Goal: Task Accomplishment & Management: Use online tool/utility

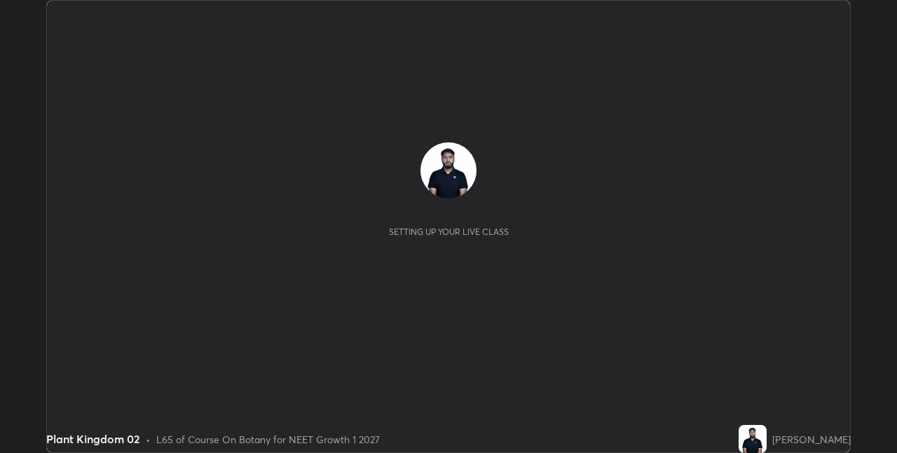
scroll to position [453, 897]
click at [795, 267] on div "Setting up your live class" at bounding box center [448, 226] width 781 height 168
click at [794, 265] on div "Setting up your live class" at bounding box center [448, 226] width 781 height 168
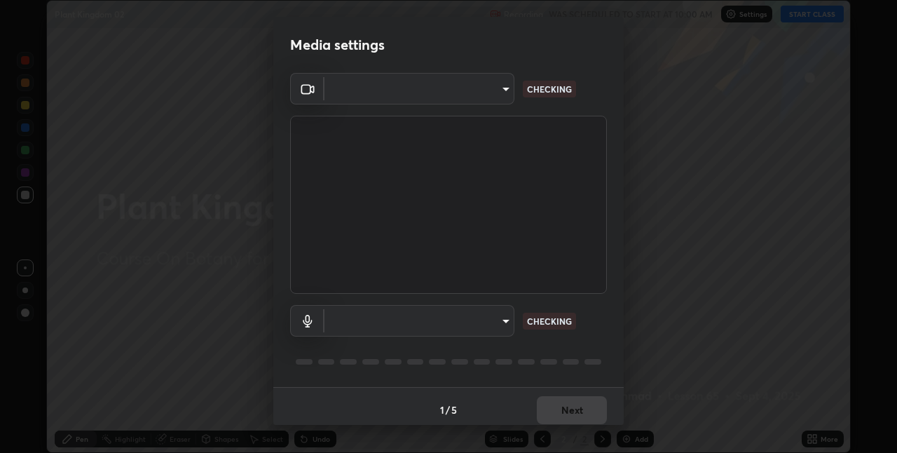
scroll to position [7, 0]
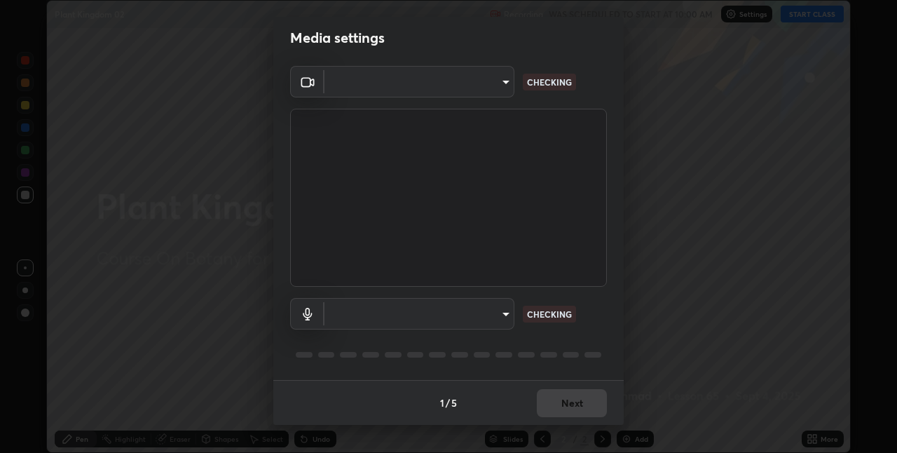
type input "280048489f4aceaa7dd929c42ae46e7d7a1038740bc9fc22ad0932e52b0860f8"
type input "default"
click at [576, 397] on div "1 / 5 Next" at bounding box center [448, 402] width 351 height 45
click at [571, 400] on div "1 / 5 Next" at bounding box center [448, 402] width 351 height 45
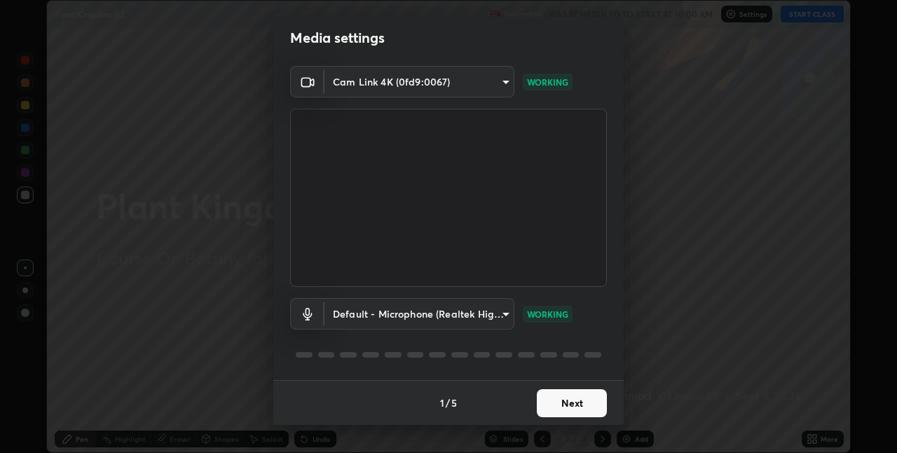
click at [574, 402] on button "Next" at bounding box center [572, 403] width 70 height 28
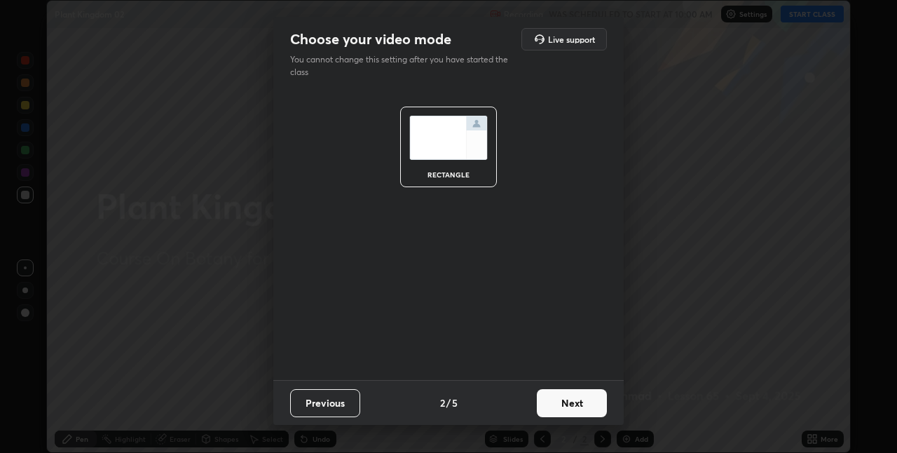
scroll to position [0, 0]
click at [577, 402] on button "Next" at bounding box center [572, 403] width 70 height 28
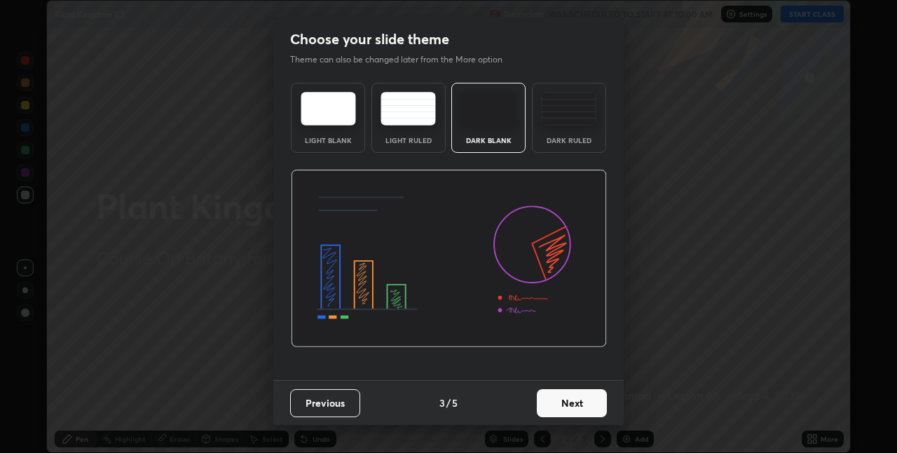
click at [588, 402] on button "Next" at bounding box center [572, 403] width 70 height 28
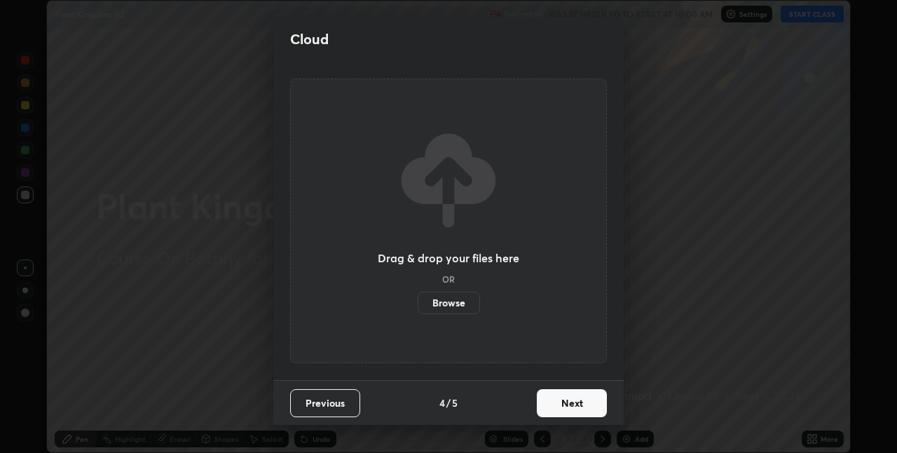
click at [587, 403] on button "Next" at bounding box center [572, 403] width 70 height 28
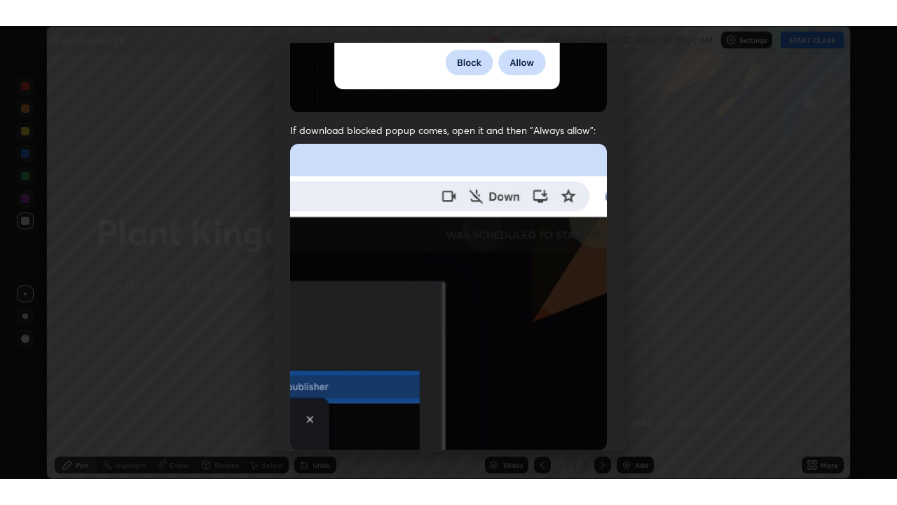
scroll to position [293, 0]
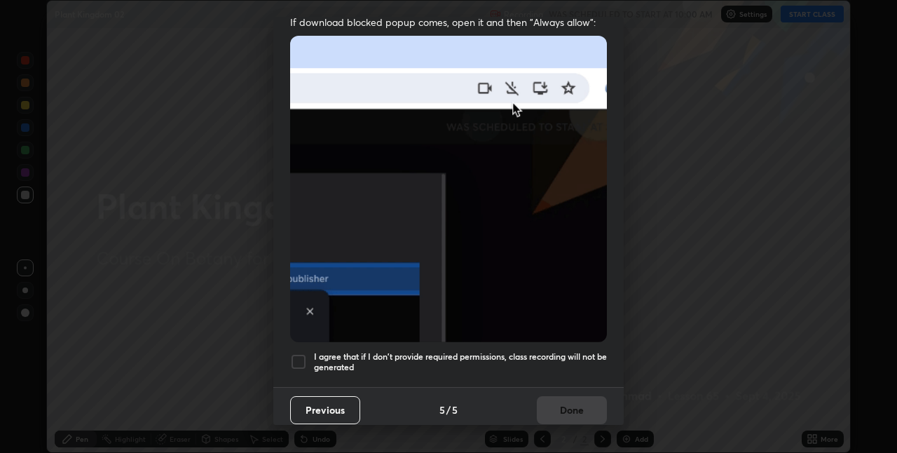
click at [303, 355] on div at bounding box center [298, 361] width 17 height 17
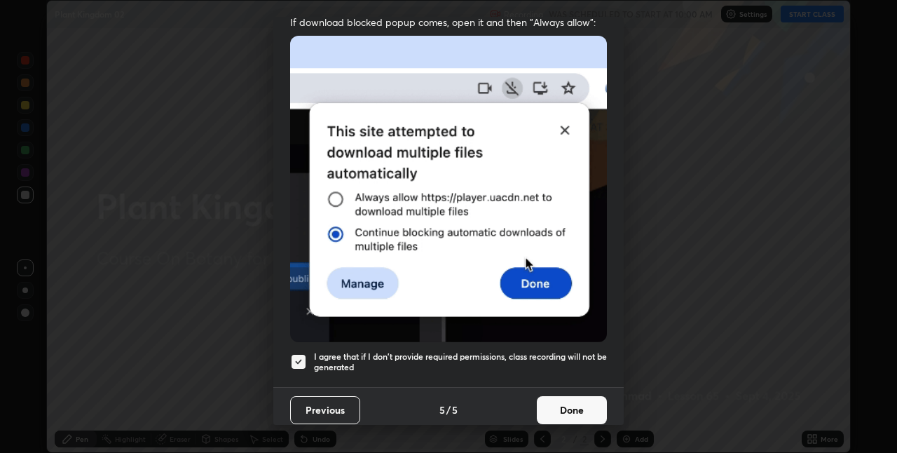
click at [580, 404] on button "Done" at bounding box center [572, 410] width 70 height 28
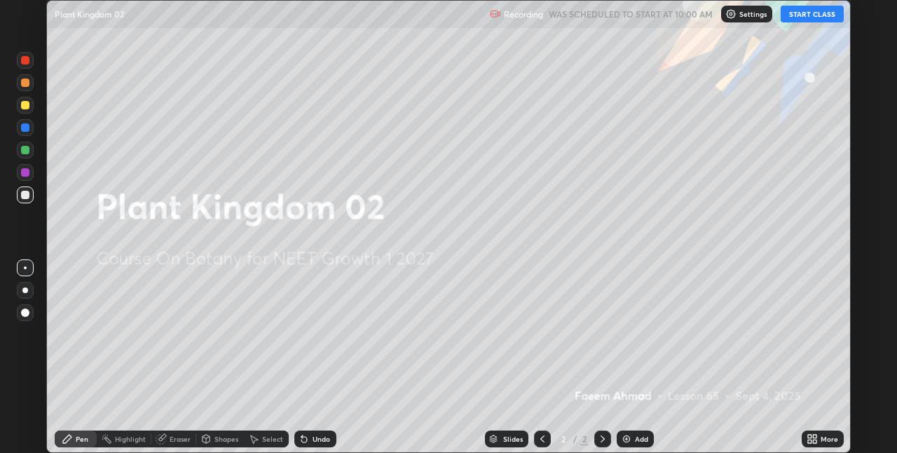
click at [815, 14] on button "START CLASS" at bounding box center [812, 14] width 63 height 17
click at [817, 440] on icon at bounding box center [815, 442] width 4 height 4
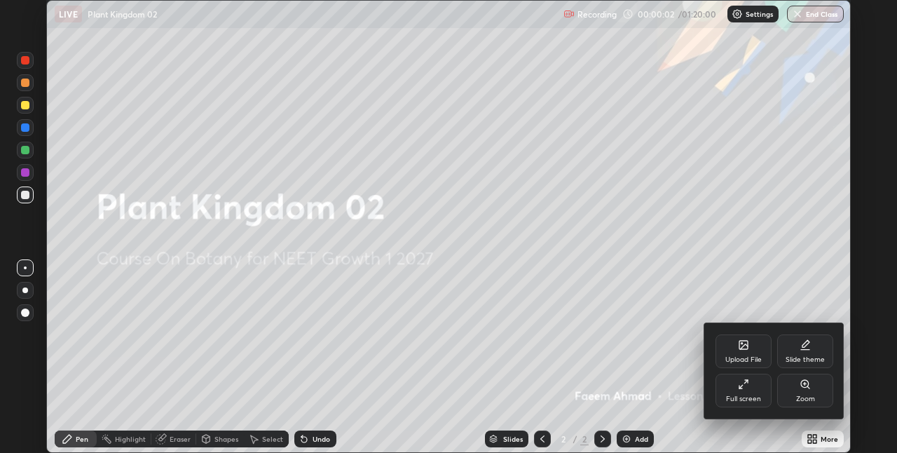
click at [744, 391] on div "Full screen" at bounding box center [744, 391] width 56 height 34
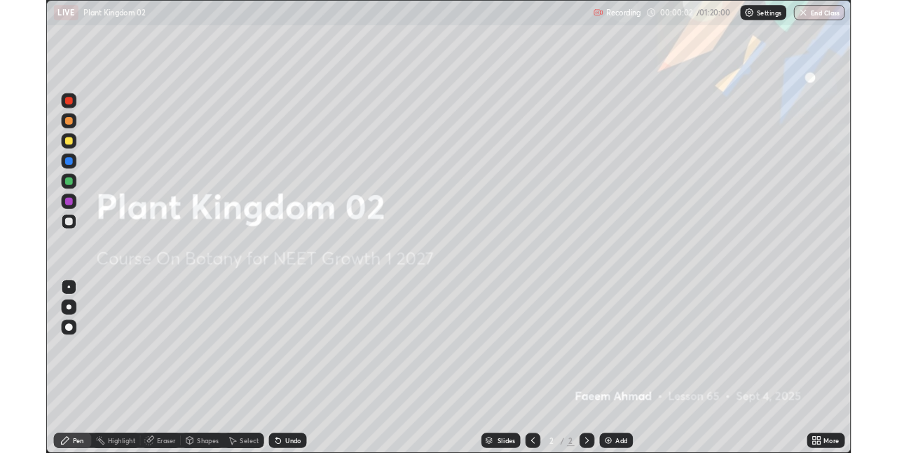
scroll to position [505, 897]
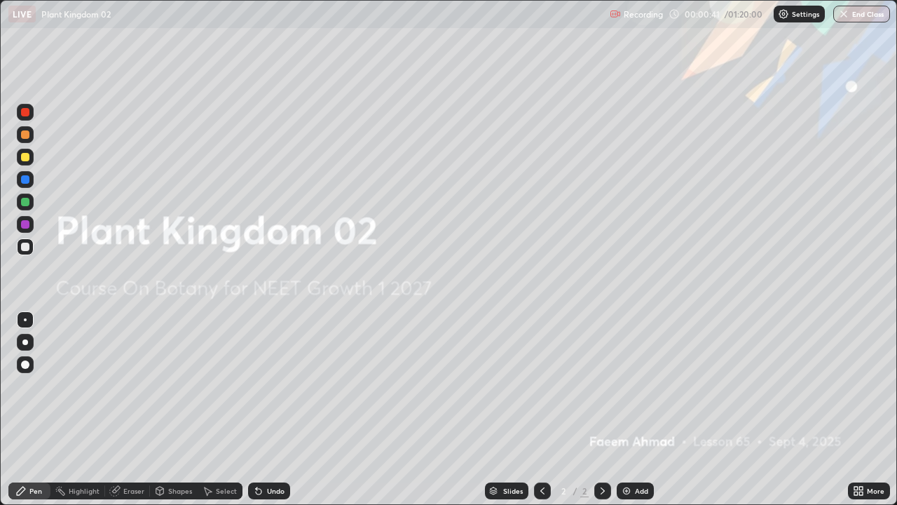
click at [861, 452] on icon at bounding box center [861, 493] width 4 height 4
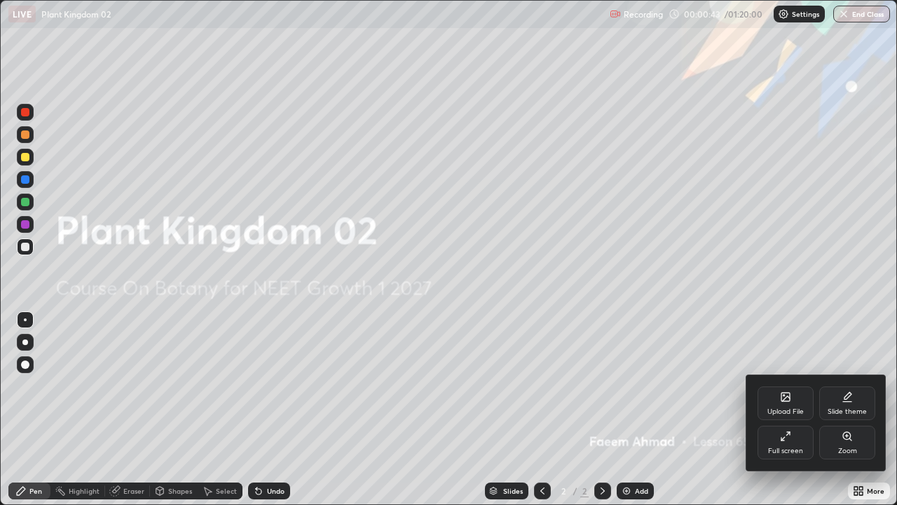
click at [604, 452] on div at bounding box center [448, 252] width 897 height 505
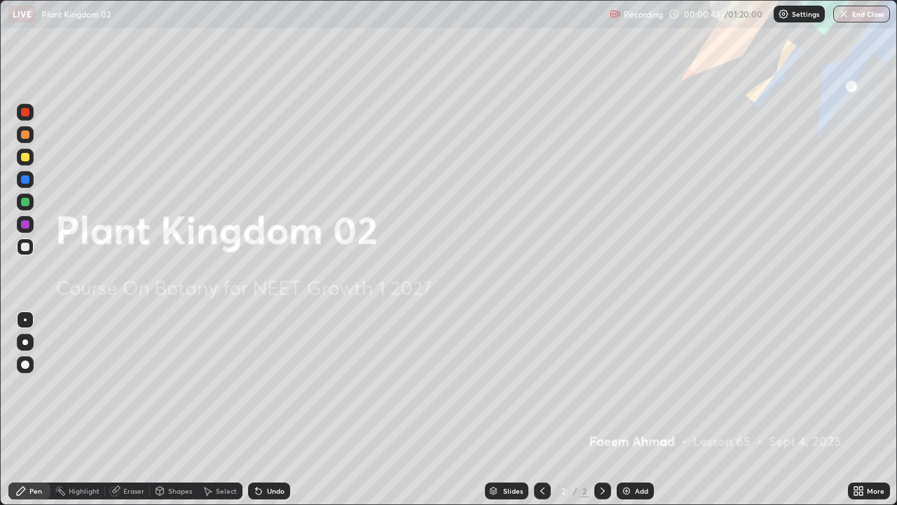
click at [638, 452] on div "Add" at bounding box center [635, 490] width 37 height 17
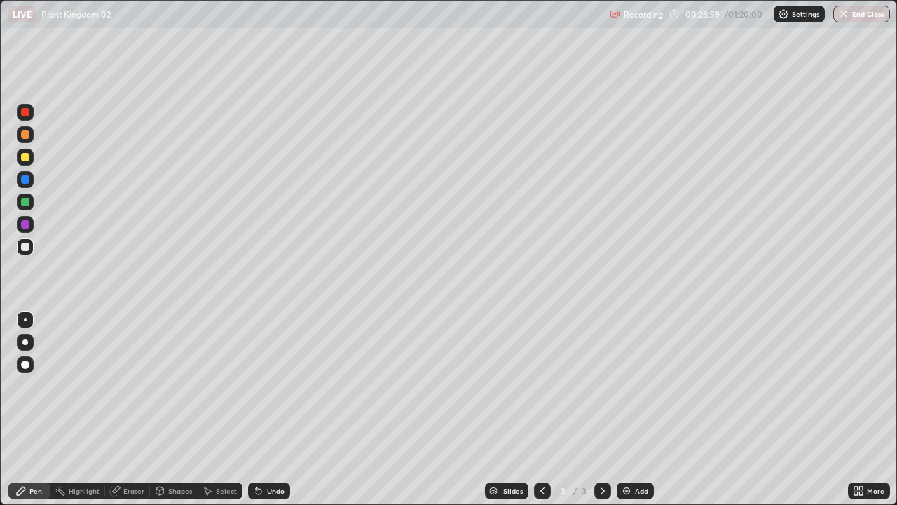
click at [25, 156] on div at bounding box center [25, 157] width 8 height 8
click at [25, 341] on div at bounding box center [25, 342] width 6 height 6
click at [31, 243] on div at bounding box center [25, 246] width 17 height 17
click at [275, 452] on div "Undo" at bounding box center [269, 490] width 42 height 17
click at [277, 452] on div "Undo" at bounding box center [269, 490] width 42 height 17
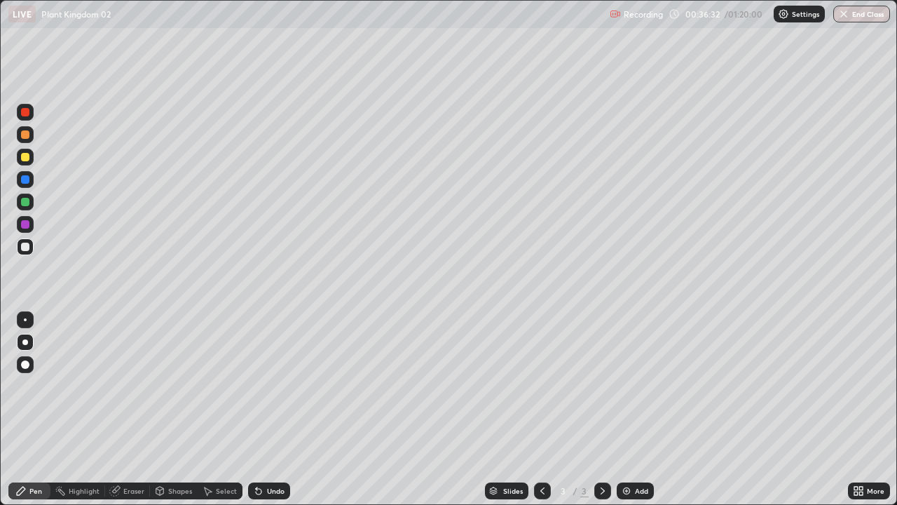
click at [26, 156] on div at bounding box center [25, 157] width 8 height 8
click at [29, 249] on div at bounding box center [25, 247] width 8 height 8
click at [30, 160] on div at bounding box center [25, 157] width 17 height 17
click at [26, 247] on div at bounding box center [25, 247] width 8 height 8
click at [639, 452] on div "Add" at bounding box center [635, 490] width 37 height 17
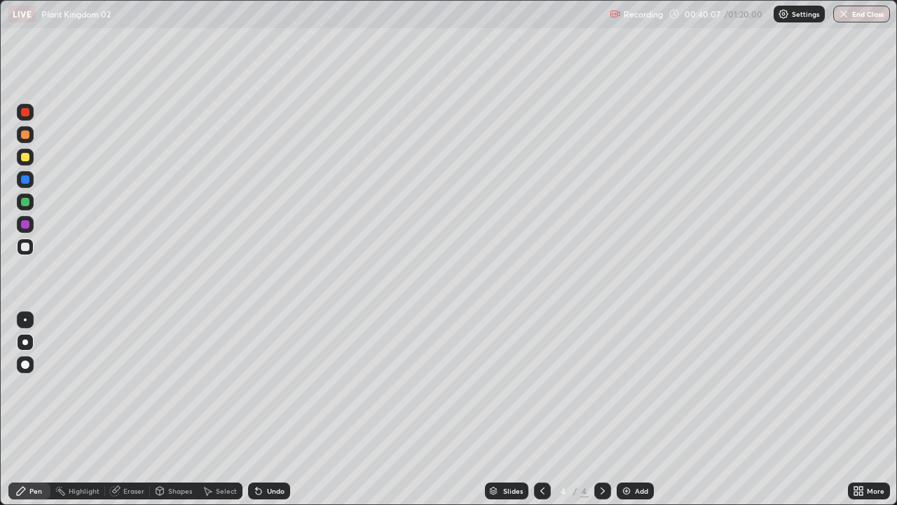
click at [24, 155] on div at bounding box center [25, 157] width 8 height 8
click at [28, 247] on div at bounding box center [25, 247] width 8 height 8
click at [281, 452] on div "Undo" at bounding box center [269, 490] width 42 height 17
click at [285, 452] on div "Undo" at bounding box center [269, 490] width 42 height 17
click at [284, 452] on div "Undo" at bounding box center [269, 490] width 42 height 17
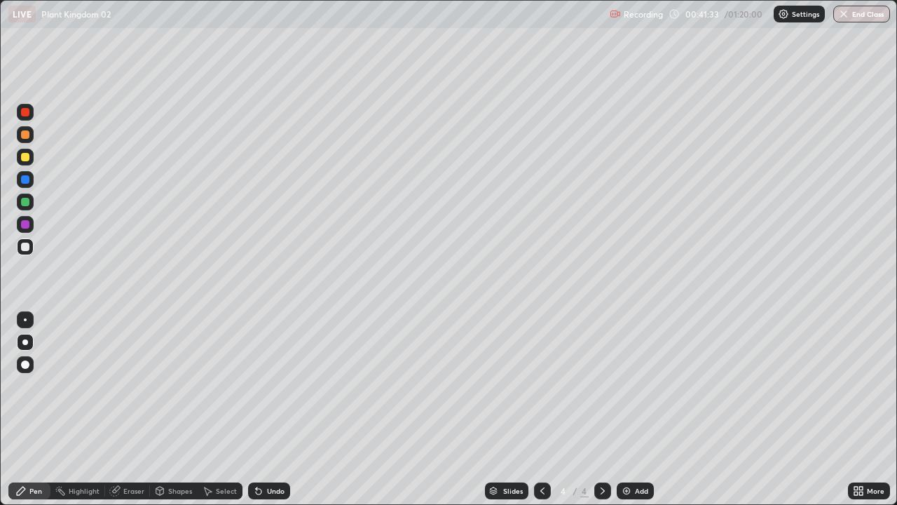
click at [25, 157] on div at bounding box center [25, 157] width 8 height 8
click at [286, 452] on div "Undo" at bounding box center [269, 490] width 42 height 17
click at [26, 247] on div at bounding box center [25, 247] width 8 height 8
click at [640, 452] on div "Add" at bounding box center [641, 490] width 13 height 7
click at [31, 203] on div at bounding box center [25, 201] width 17 height 17
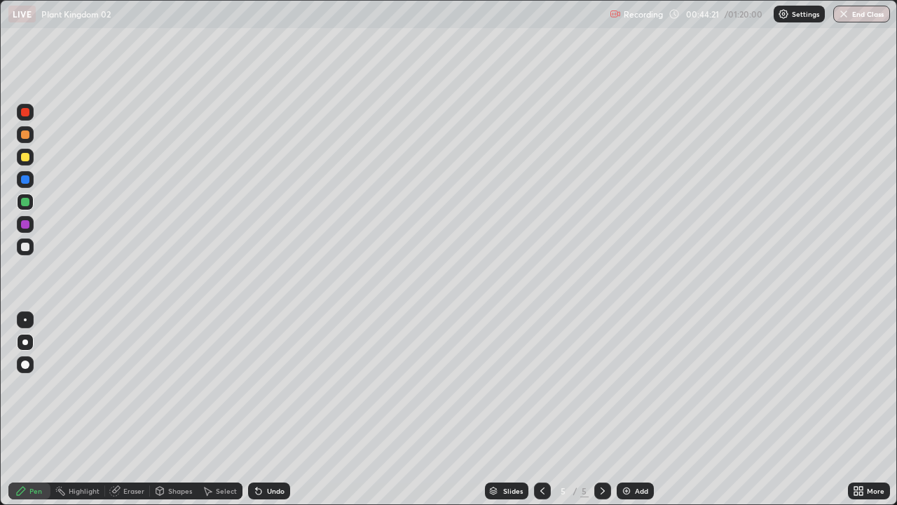
click at [540, 452] on div at bounding box center [542, 490] width 17 height 17
click at [602, 452] on icon at bounding box center [602, 490] width 11 height 11
click at [25, 111] on div at bounding box center [25, 112] width 8 height 8
click at [30, 155] on div at bounding box center [25, 157] width 17 height 17
click at [138, 452] on div "Eraser" at bounding box center [133, 490] width 21 height 7
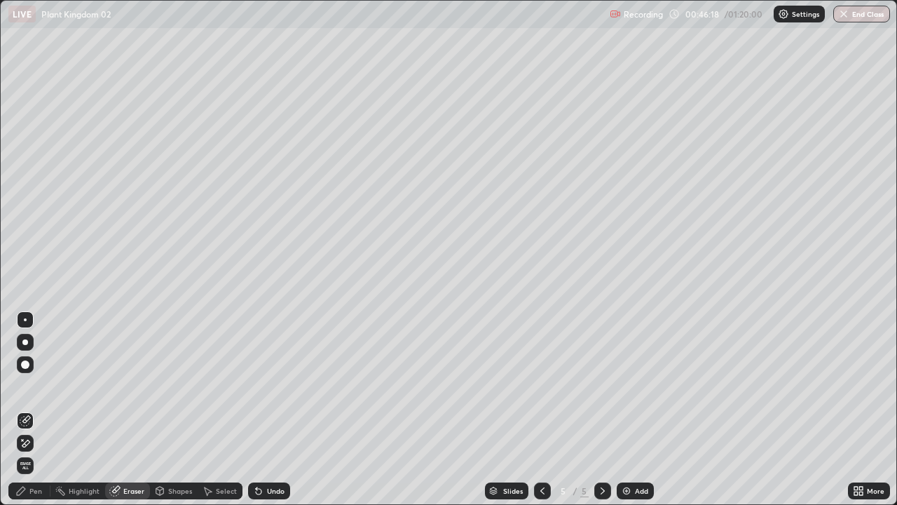
click at [40, 452] on div "Pen" at bounding box center [29, 490] width 42 height 17
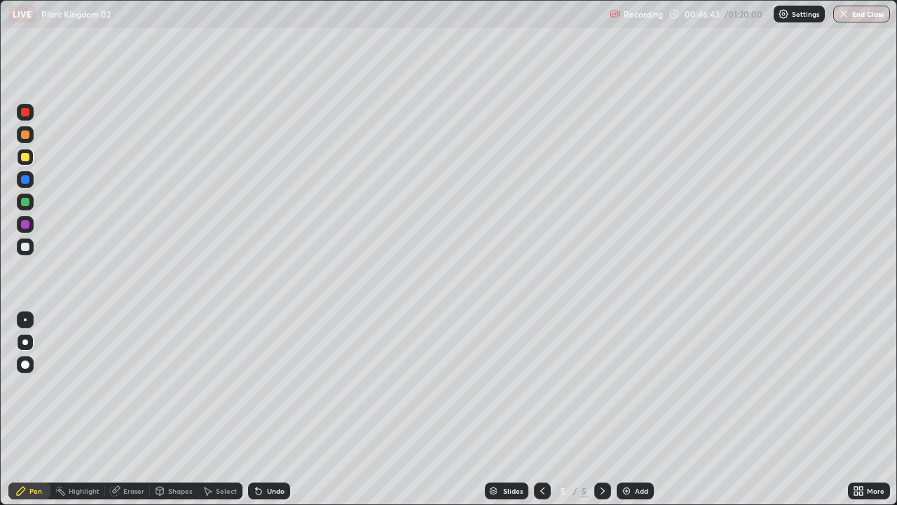
click at [25, 320] on div at bounding box center [25, 319] width 3 height 3
click at [277, 452] on div "Undo" at bounding box center [276, 490] width 18 height 7
click at [33, 249] on div at bounding box center [25, 246] width 17 height 17
click at [26, 158] on div at bounding box center [25, 157] width 8 height 8
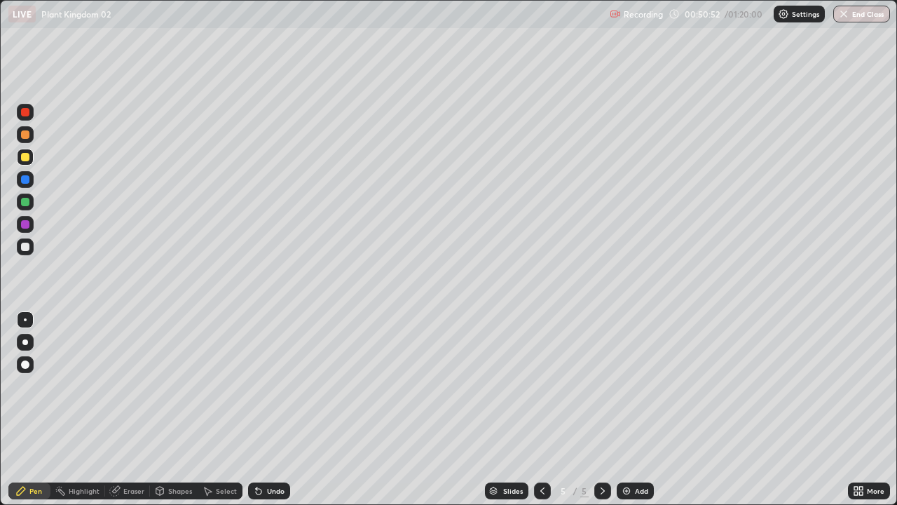
click at [32, 367] on div at bounding box center [25, 364] width 17 height 17
click at [27, 246] on div at bounding box center [25, 247] width 8 height 8
click at [25, 320] on div at bounding box center [25, 319] width 3 height 3
click at [31, 198] on div at bounding box center [25, 201] width 17 height 17
click at [270, 452] on div "Undo" at bounding box center [269, 490] width 42 height 17
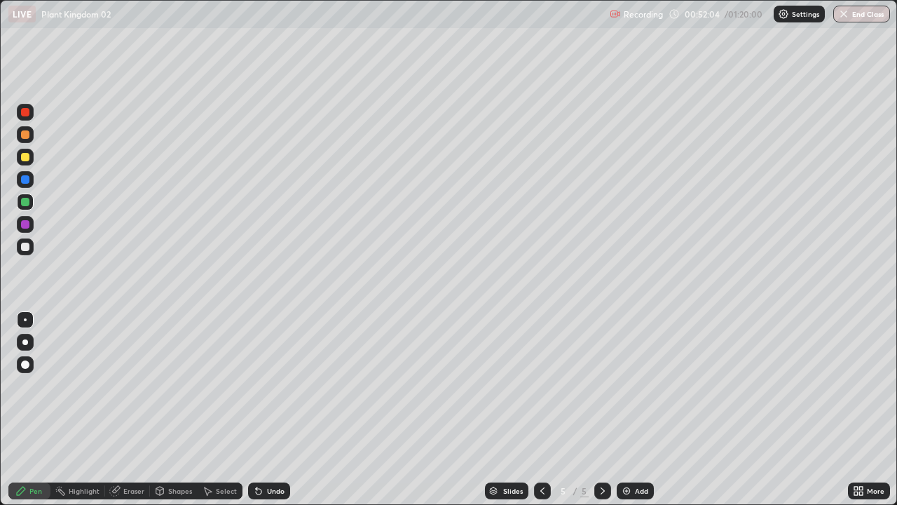
click at [274, 452] on div "Undo" at bounding box center [269, 490] width 42 height 17
click at [26, 156] on div at bounding box center [25, 157] width 8 height 8
click at [27, 245] on div at bounding box center [25, 247] width 8 height 8
click at [633, 452] on div "Add" at bounding box center [635, 490] width 37 height 17
click at [29, 155] on div at bounding box center [25, 157] width 8 height 8
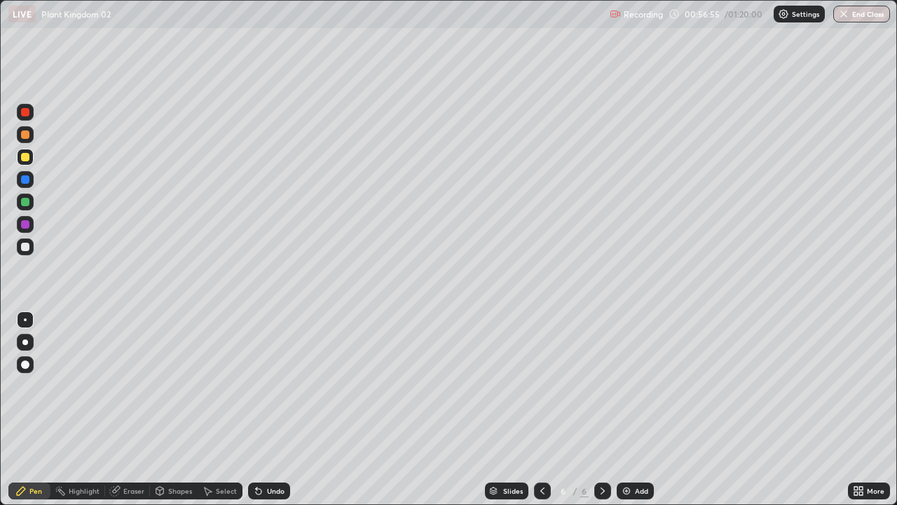
click at [25, 342] on div at bounding box center [25, 342] width 6 height 6
click at [27, 158] on div at bounding box center [25, 157] width 8 height 8
click at [32, 243] on div at bounding box center [25, 246] width 17 height 17
click at [276, 452] on div "Undo" at bounding box center [269, 490] width 42 height 17
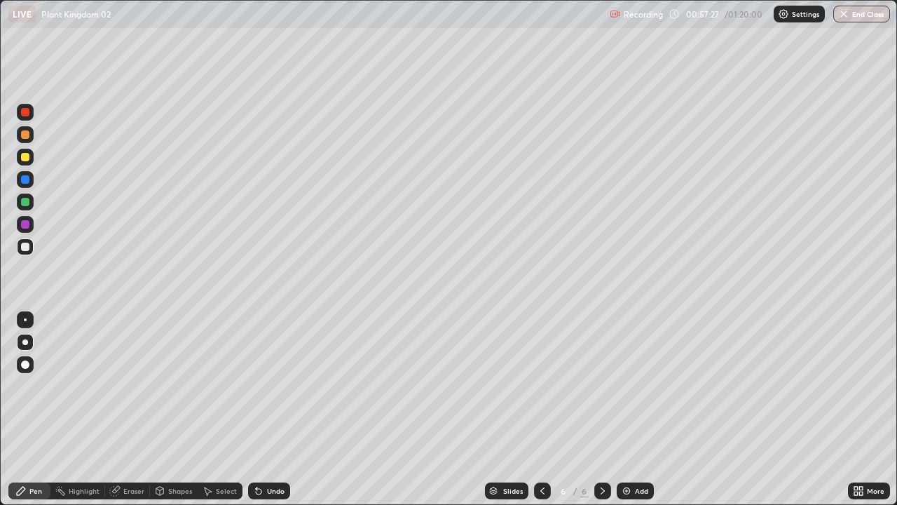
click at [276, 452] on div "Undo" at bounding box center [269, 490] width 42 height 17
click at [278, 452] on div "Undo" at bounding box center [276, 490] width 18 height 7
click at [276, 452] on div "Undo" at bounding box center [276, 490] width 18 height 7
click at [280, 452] on div "Undo" at bounding box center [276, 490] width 18 height 7
click at [32, 159] on div at bounding box center [25, 157] width 17 height 17
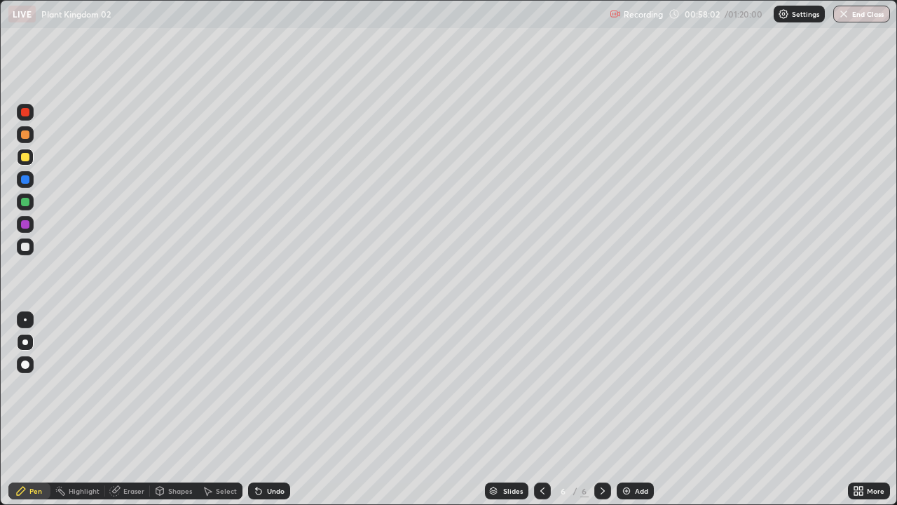
click at [25, 249] on div at bounding box center [25, 247] width 8 height 8
click at [631, 452] on div "Add" at bounding box center [635, 490] width 37 height 17
click at [26, 157] on div at bounding box center [25, 157] width 8 height 8
click at [31, 245] on div at bounding box center [25, 246] width 17 height 17
click at [264, 452] on div "Undo" at bounding box center [269, 490] width 42 height 17
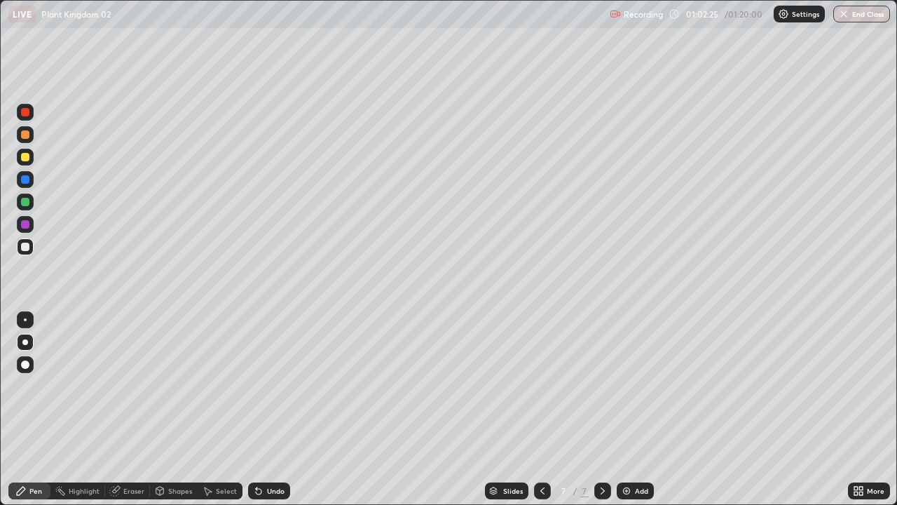
click at [273, 452] on div "Undo" at bounding box center [276, 490] width 18 height 7
click at [285, 452] on div "Undo" at bounding box center [269, 490] width 42 height 17
click at [283, 452] on div "Undo" at bounding box center [269, 490] width 42 height 17
click at [26, 202] on div at bounding box center [25, 202] width 8 height 8
click at [28, 157] on div at bounding box center [25, 157] width 8 height 8
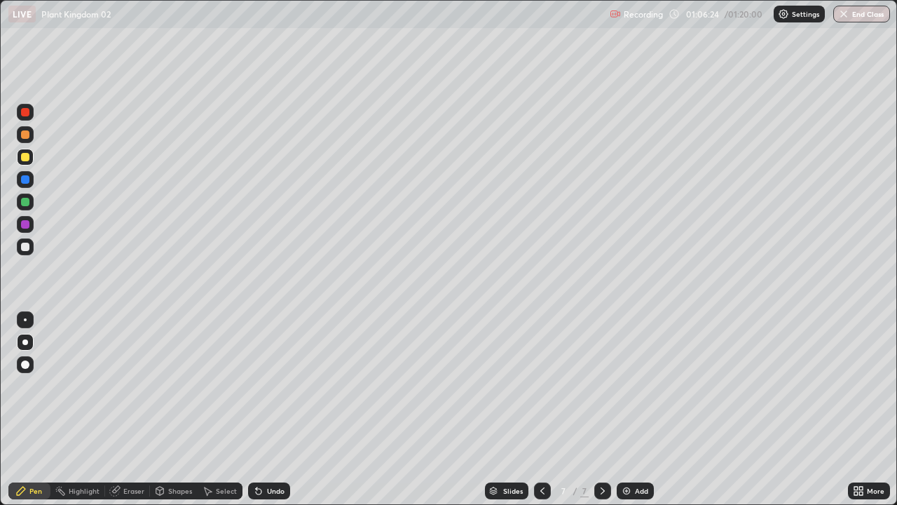
click at [280, 452] on div "Undo" at bounding box center [276, 490] width 18 height 7
click at [595, 452] on div at bounding box center [602, 490] width 17 height 17
click at [627, 452] on img at bounding box center [626, 490] width 11 height 11
click at [27, 158] on div at bounding box center [25, 157] width 8 height 8
click at [253, 452] on icon at bounding box center [258, 490] width 11 height 11
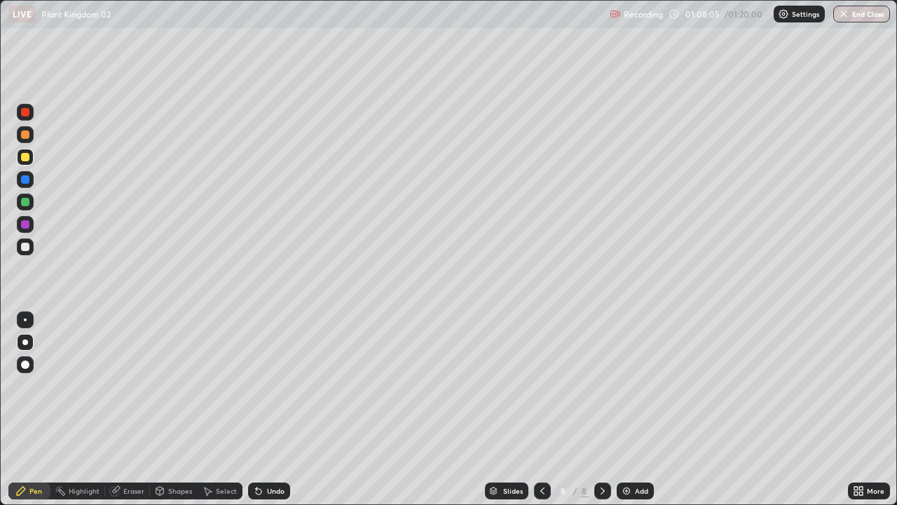
click at [28, 244] on div at bounding box center [25, 247] width 8 height 8
click at [275, 452] on div "Undo" at bounding box center [276, 490] width 18 height 7
click at [32, 156] on div at bounding box center [25, 157] width 17 height 17
click at [28, 246] on div at bounding box center [25, 247] width 8 height 8
click at [285, 452] on div "Undo" at bounding box center [269, 490] width 42 height 17
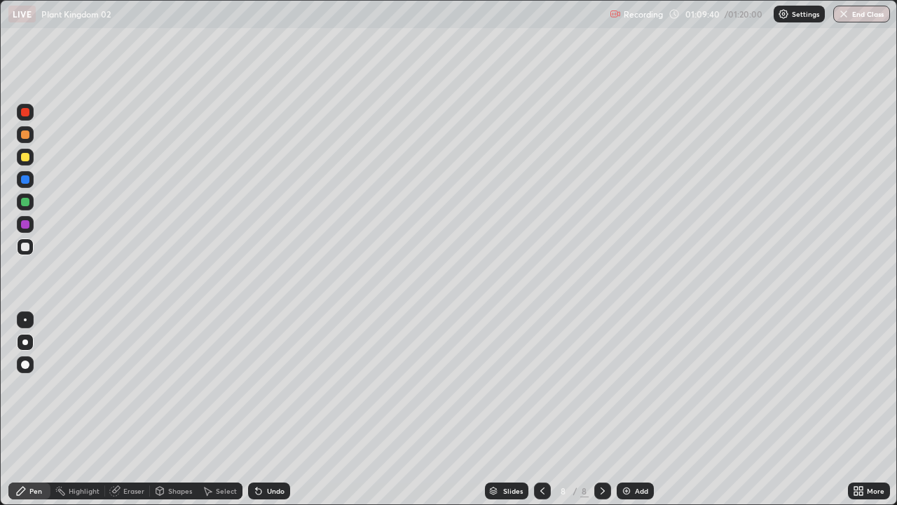
click at [26, 157] on div at bounding box center [25, 157] width 8 height 8
click at [629, 452] on img at bounding box center [626, 490] width 11 height 11
click at [280, 452] on div "Undo" at bounding box center [269, 490] width 42 height 17
click at [125, 452] on div "Eraser" at bounding box center [133, 490] width 21 height 7
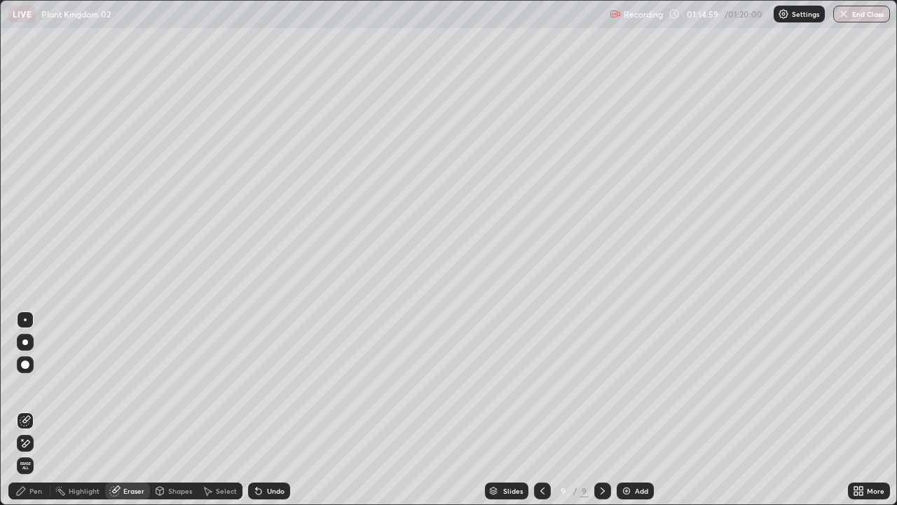
click at [41, 452] on div "Pen" at bounding box center [35, 490] width 13 height 7
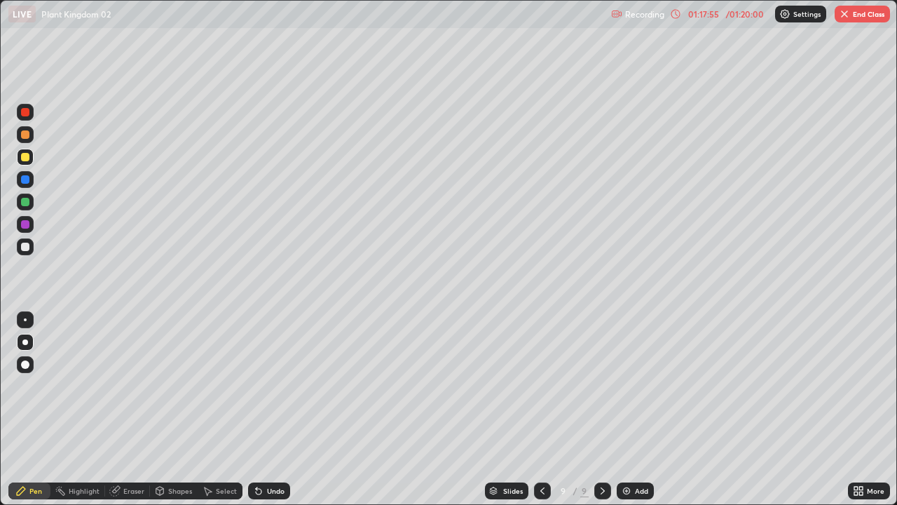
click at [873, 18] on button "End Class" at bounding box center [862, 14] width 55 height 17
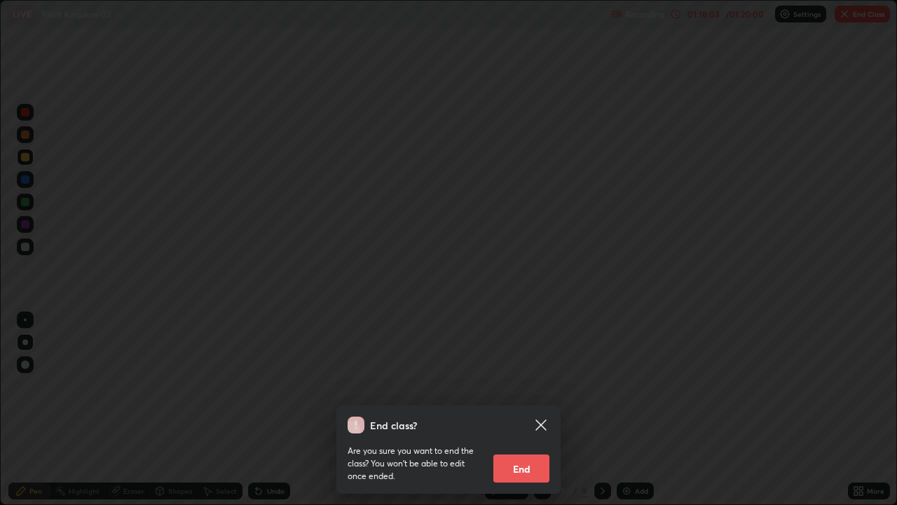
click at [531, 452] on button "End" at bounding box center [522, 468] width 56 height 28
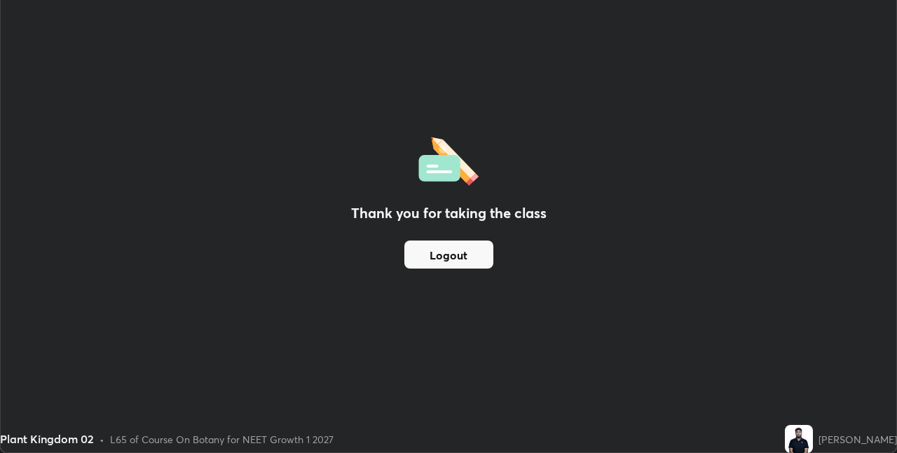
scroll to position [69651, 69207]
